Goal: Book appointment/travel/reservation

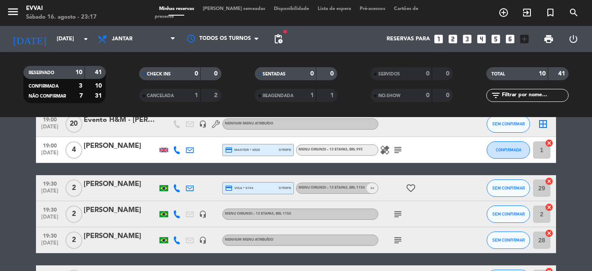
scroll to position [87, 0]
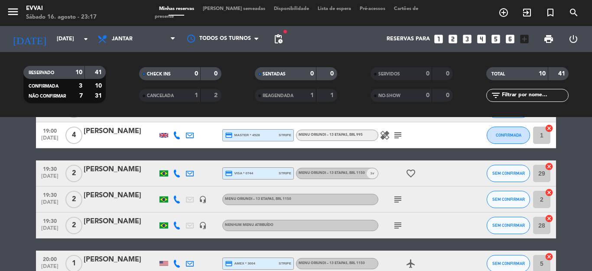
click at [406, 174] on icon "favorite_border" at bounding box center [411, 173] width 10 height 10
click at [395, 197] on icon "subject" at bounding box center [398, 199] width 10 height 10
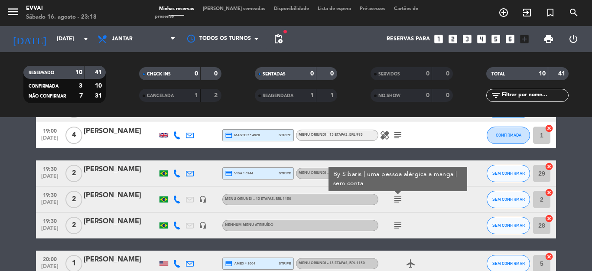
click at [451, 211] on div "subject By Síbaris | uma pessoa alérgica a manga | sem conta" at bounding box center [418, 199] width 78 height 26
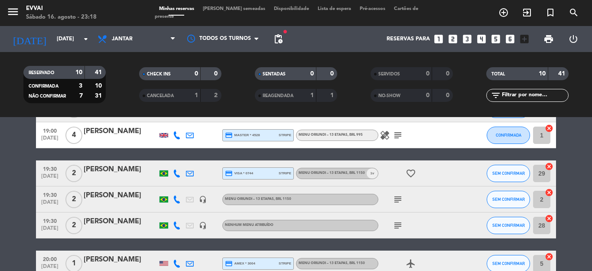
click at [395, 222] on icon "subject" at bounding box center [398, 225] width 10 height 10
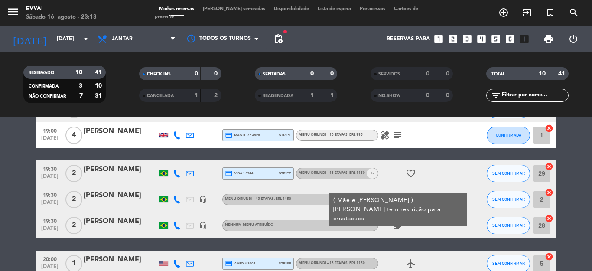
click at [430, 229] on div "subject ( [PERSON_NAME] e [PERSON_NAME] ) [PERSON_NAME] tem restrição para crus…" at bounding box center [418, 225] width 78 height 26
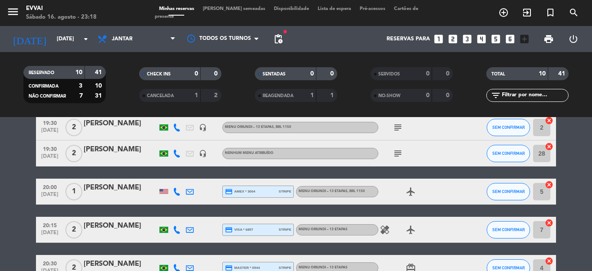
scroll to position [173, 0]
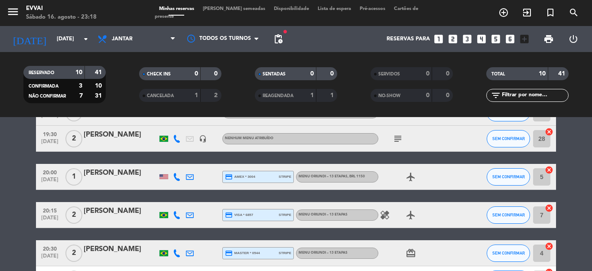
click at [381, 212] on icon "healing" at bounding box center [385, 215] width 10 height 10
click at [386, 239] on div "19:00 [DATE] 2 [PERSON_NAME] credit_card visa * 1783 stripe Menu Oriundi – 13 e…" at bounding box center [296, 138] width 520 height 309
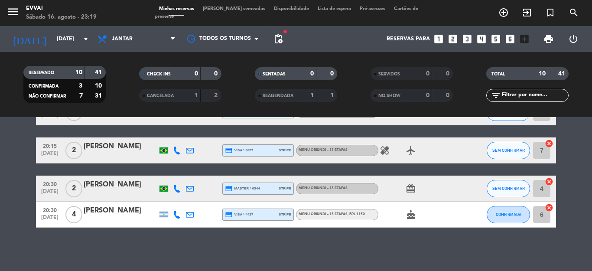
click at [407, 213] on icon "cake" at bounding box center [411, 214] width 10 height 10
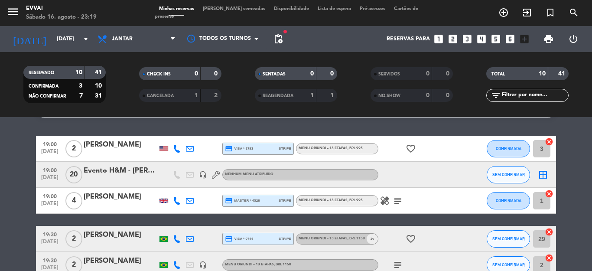
scroll to position [0, 0]
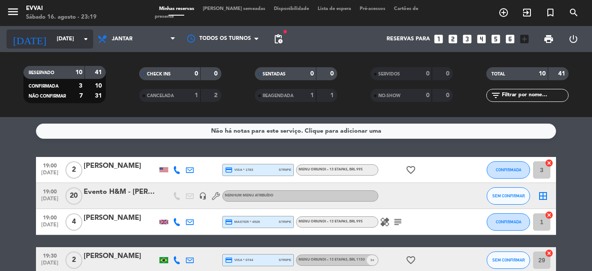
click at [87, 42] on icon "arrow_drop_down" at bounding box center [86, 39] width 10 height 10
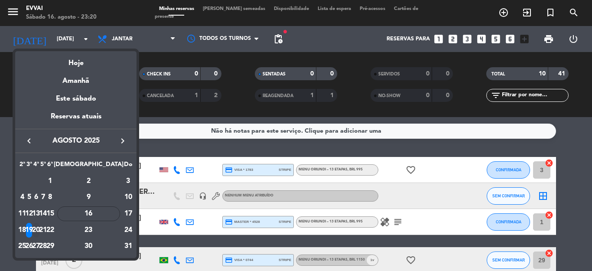
click at [39, 227] on div "20" at bounding box center [36, 230] width 7 height 15
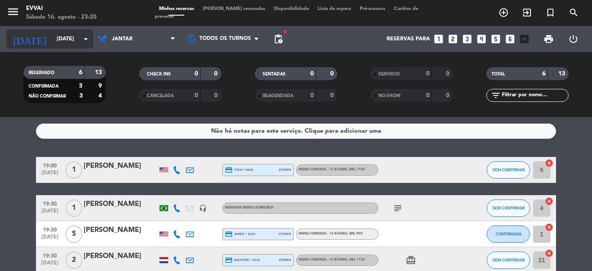
click at [87, 39] on icon "arrow_drop_down" at bounding box center [86, 39] width 10 height 10
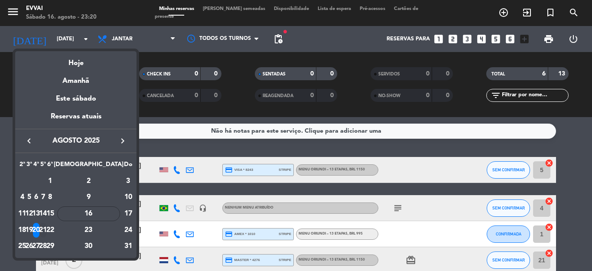
click at [46, 227] on div "21" at bounding box center [43, 230] width 7 height 15
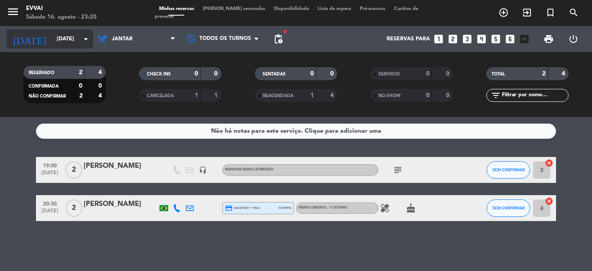
click at [87, 41] on icon "arrow_drop_down" at bounding box center [86, 39] width 10 height 10
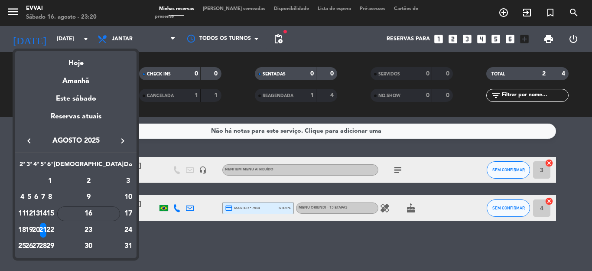
click at [181, 119] on div at bounding box center [296, 135] width 592 height 271
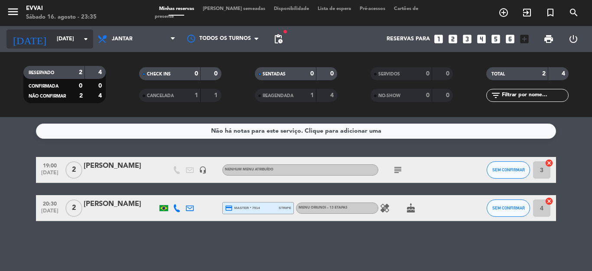
click at [75, 41] on input "[DATE]" at bounding box center [88, 39] width 73 height 15
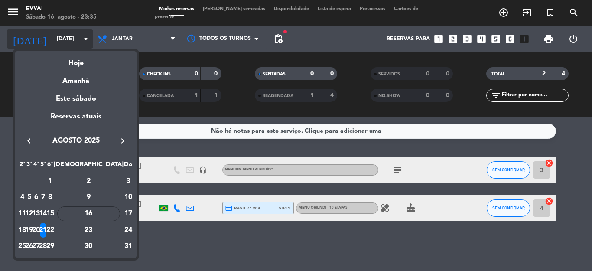
click at [75, 41] on div at bounding box center [296, 135] width 592 height 271
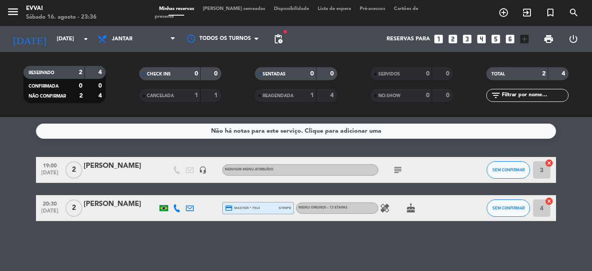
click at [391, 210] on span "healing" at bounding box center [385, 208] width 13 height 10
click at [388, 212] on icon "healing" at bounding box center [385, 208] width 10 height 10
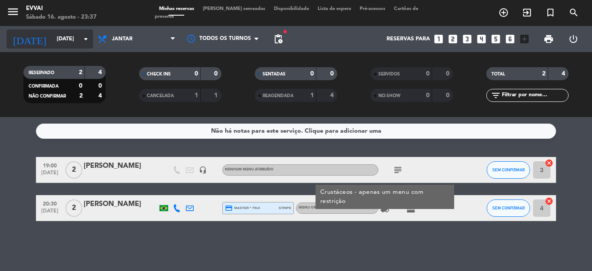
click at [68, 38] on input "[DATE]" at bounding box center [88, 39] width 73 height 15
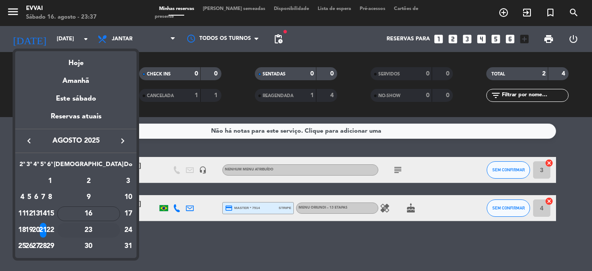
click at [107, 230] on div "23" at bounding box center [88, 230] width 63 height 15
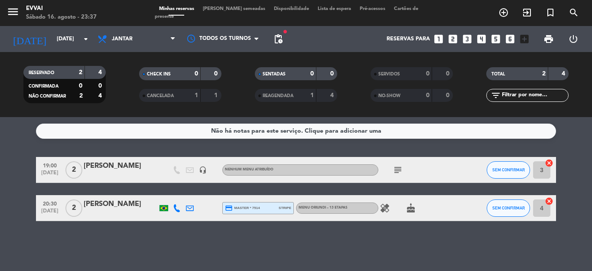
type input "[DATE]"
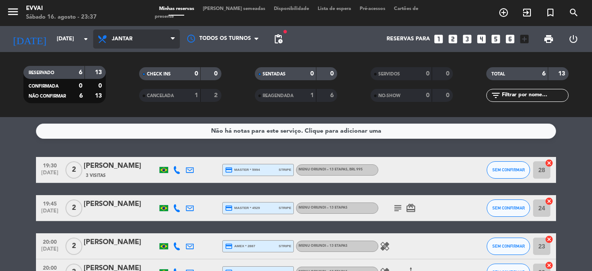
click at [122, 42] on span "Jantar" at bounding box center [136, 38] width 87 height 19
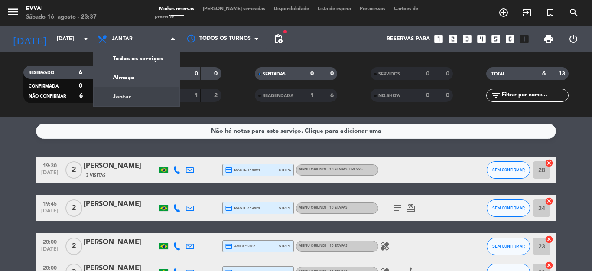
click at [88, 126] on div "Não há notas para este serviço. Clique para adicionar uma" at bounding box center [296, 131] width 520 height 15
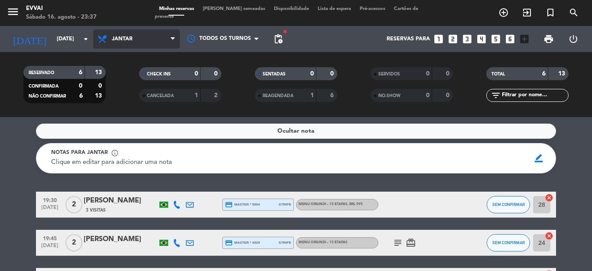
click at [136, 40] on span "Jantar" at bounding box center [136, 38] width 87 height 19
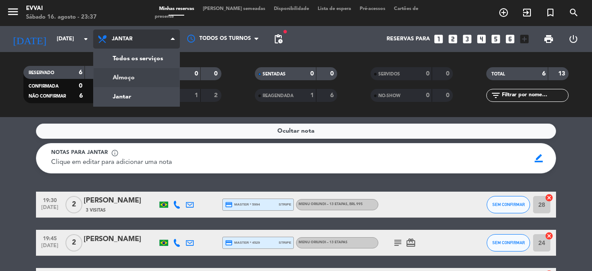
click at [129, 75] on div "menu Evvai Sábado 16. agosto - 23:37 Minhas reservas Mesas semeadas Disponibili…" at bounding box center [296, 58] width 592 height 117
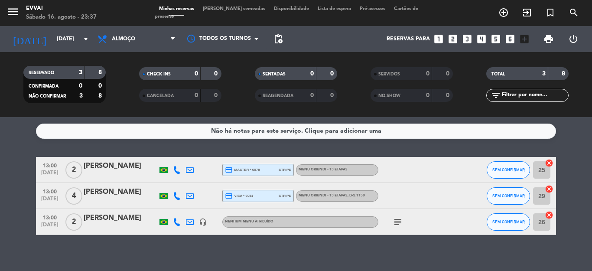
click at [135, 177] on div at bounding box center [121, 175] width 74 height 7
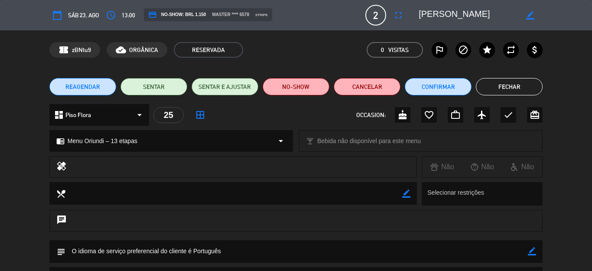
click at [518, 82] on button "Fechar" at bounding box center [509, 86] width 67 height 17
